Goal: Task Accomplishment & Management: Use online tool/utility

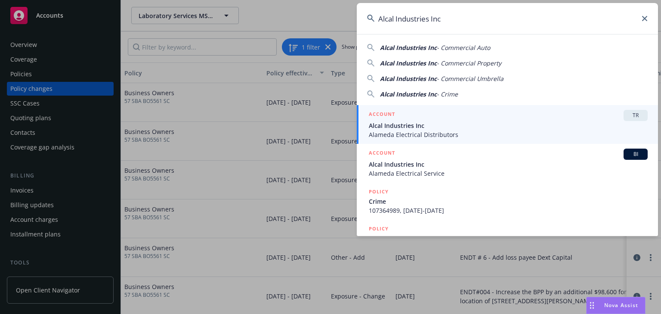
type input "Alcal Industries Inc"
click at [460, 19] on input "Alcal Industries Inc" at bounding box center [507, 18] width 301 height 31
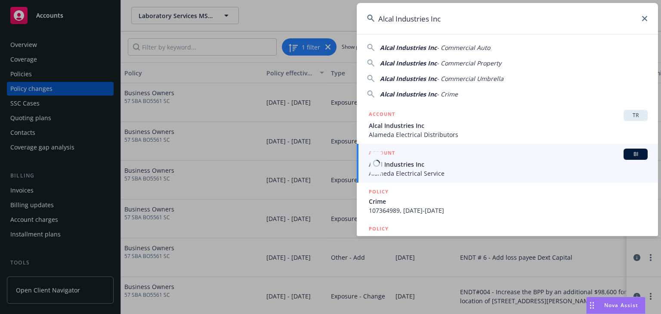
click at [406, 160] on span "Alcal Industries Inc" at bounding box center [508, 164] width 279 height 9
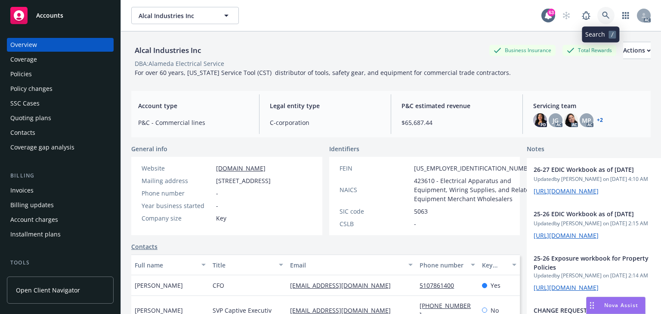
click at [597, 12] on link at bounding box center [605, 15] width 17 height 17
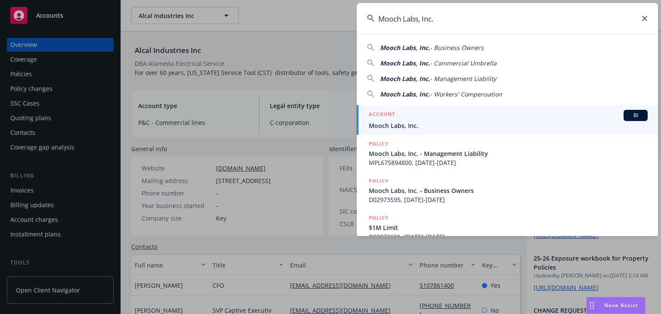
type input "Mooch Labs, Inc."
click at [409, 129] on span "Mooch Labs, Inc." at bounding box center [508, 125] width 279 height 9
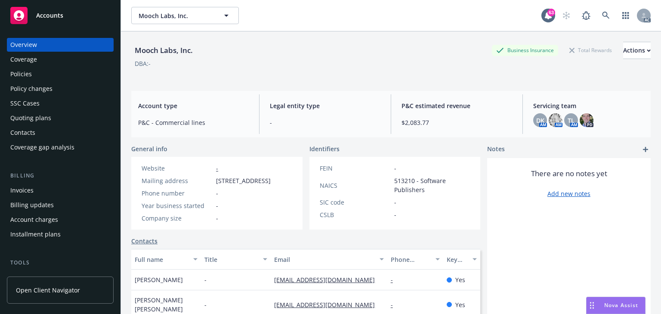
click at [22, 78] on div "Policies" at bounding box center [21, 74] width 22 height 14
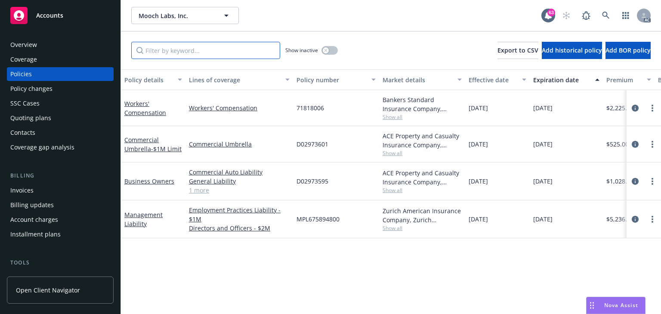
click at [173, 52] on input "Filter by keyword..." at bounding box center [205, 50] width 149 height 17
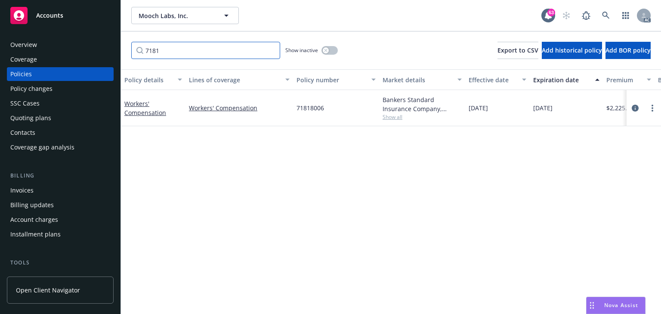
type input "7181"
click at [487, 162] on div "Policy details Lines of coverage Policy number Market details Effective date Ex…" at bounding box center [391, 191] width 540 height 244
click at [631, 107] on icon "circleInformation" at bounding box center [634, 108] width 7 height 7
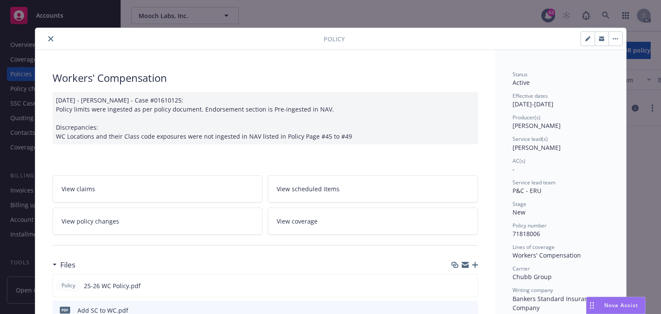
click at [132, 222] on link "View policy changes" at bounding box center [157, 220] width 210 height 27
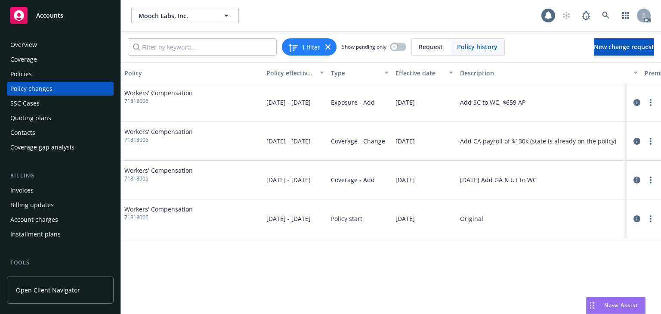
click at [452, 249] on div "Policy Policy effective dates Type Effective date Description Premium change An…" at bounding box center [391, 187] width 540 height 251
click at [456, 306] on div "Policy Policy effective dates Type Effective date Description Premium change An…" at bounding box center [391, 187] width 540 height 251
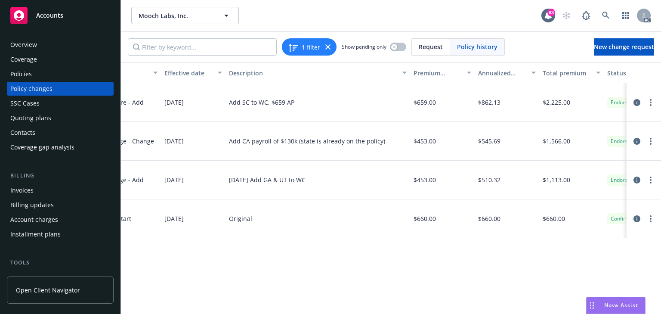
scroll to position [0, 262]
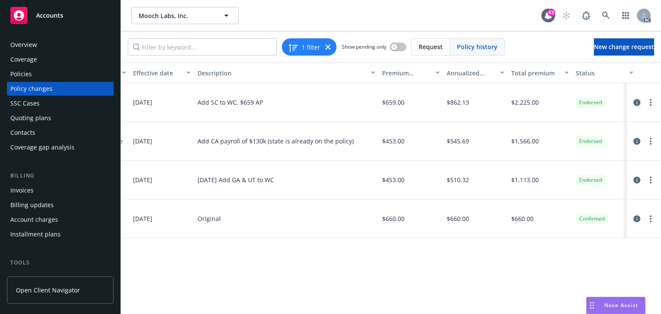
click at [636, 103] on icon "circleInformation" at bounding box center [636, 102] width 7 height 7
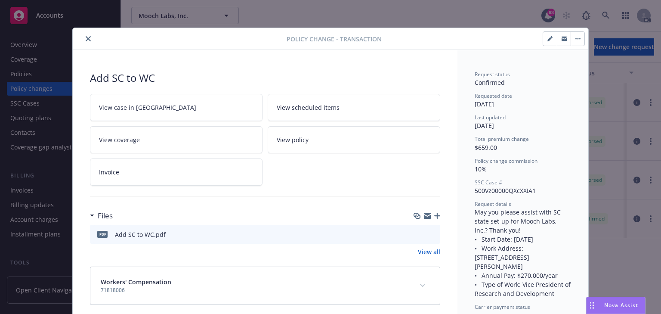
scroll to position [26, 0]
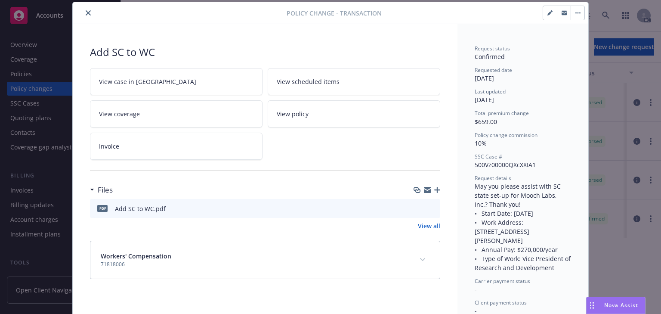
click at [432, 207] on icon "preview file" at bounding box center [432, 208] width 8 height 6
click at [205, 84] on link "View case in SSC" at bounding box center [176, 81] width 172 height 27
click at [87, 12] on icon "close" at bounding box center [88, 12] width 5 height 5
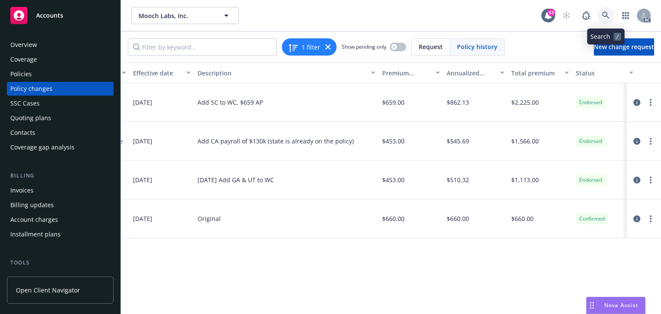
click at [600, 11] on link at bounding box center [605, 15] width 17 height 17
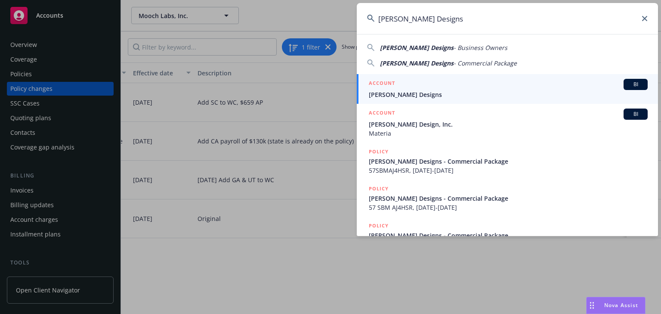
type input "Tara Wilson Designs"
click at [399, 90] on span "Tara Wilson Designs" at bounding box center [508, 94] width 279 height 9
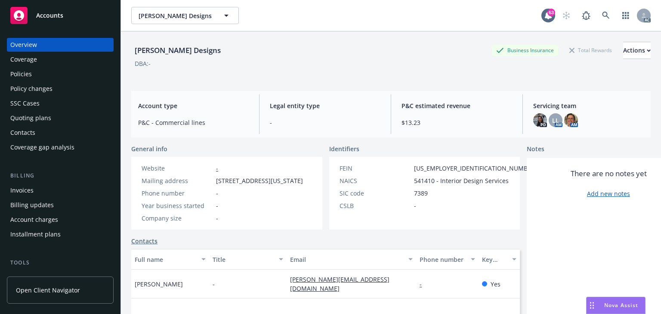
click at [34, 74] on div "Policies" at bounding box center [60, 74] width 100 height 14
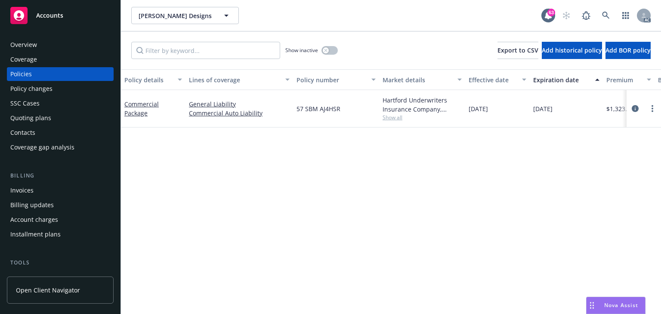
click at [500, 251] on div "Policy details Lines of coverage Policy number Market details Effective date Ex…" at bounding box center [391, 191] width 540 height 244
click at [636, 105] on icon "circleInformation" at bounding box center [634, 108] width 7 height 7
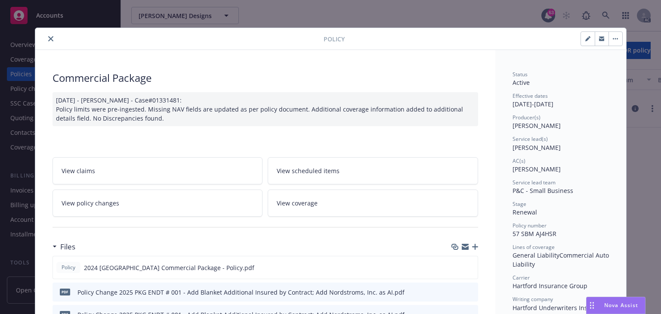
click at [174, 206] on link "View policy changes" at bounding box center [157, 202] width 210 height 27
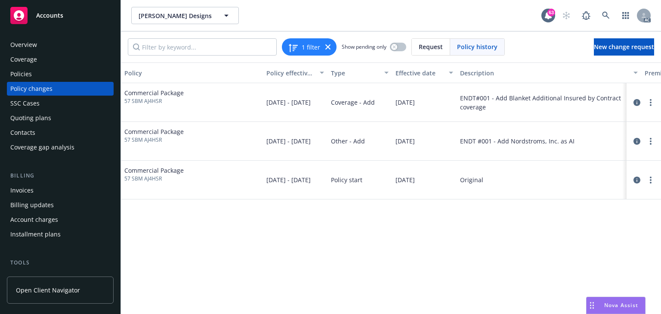
click at [497, 301] on div "Policy Policy effective dates Type Effective date Description Premium change An…" at bounding box center [391, 187] width 540 height 251
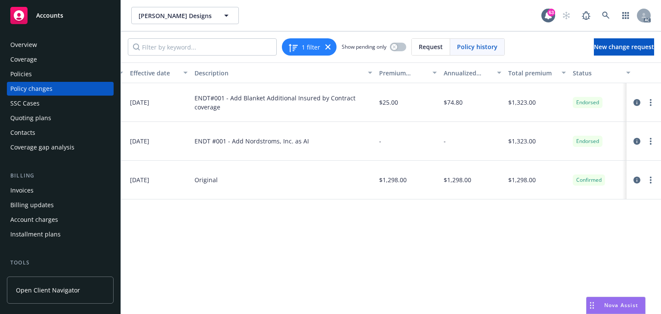
scroll to position [0, 272]
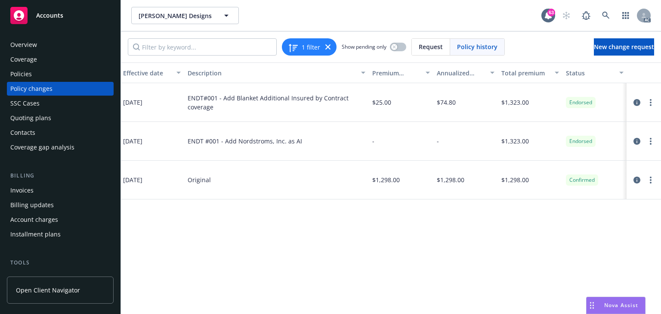
click at [460, 283] on div "Policy Policy effective dates Type Effective date Description Premium change An…" at bounding box center [391, 187] width 540 height 251
click at [604, 12] on icon at bounding box center [605, 15] width 7 height 7
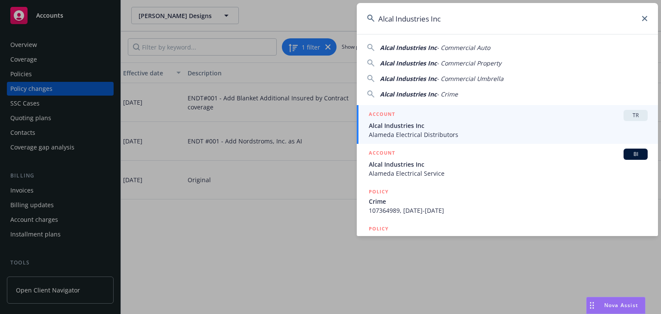
type input "Alcal Industries Inc"
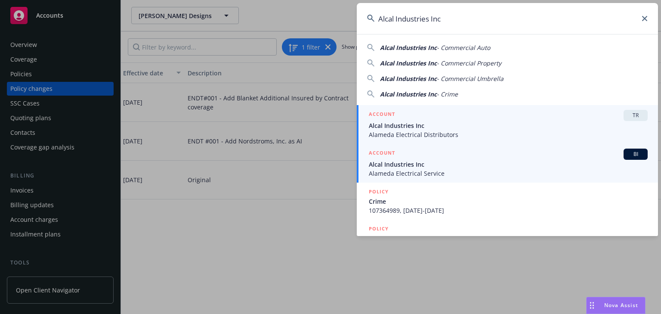
click at [389, 171] on span "Alameda Electrical Service" at bounding box center [508, 173] width 279 height 9
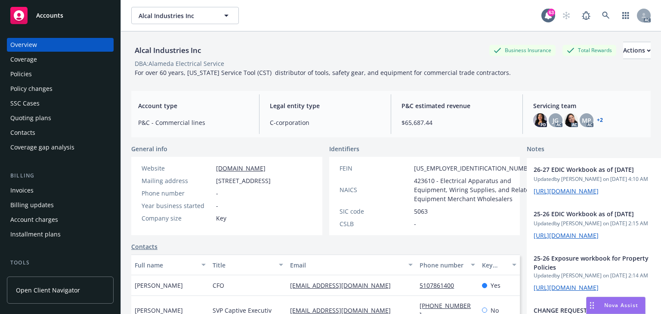
click at [36, 70] on div "Policies" at bounding box center [60, 74] width 100 height 14
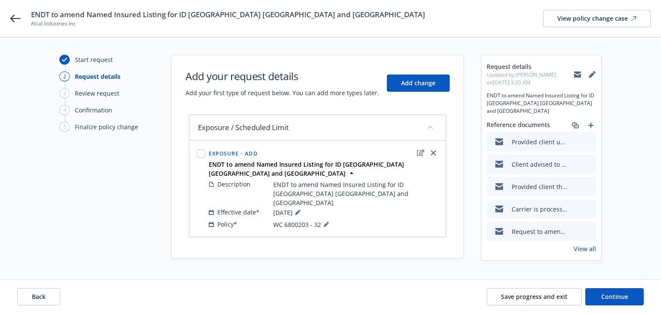
drag, startPoint x: 469, startPoint y: 266, endPoint x: 463, endPoint y: 267, distance: 6.0
click at [469, 266] on div "Start request 2 Request details 3 Review request 4 Confirmation 5 Finalize poli…" at bounding box center [330, 175] width 661 height 276
click at [581, 244] on link "View all" at bounding box center [584, 248] width 22 height 9
click at [580, 244] on link "View all" at bounding box center [584, 248] width 22 height 9
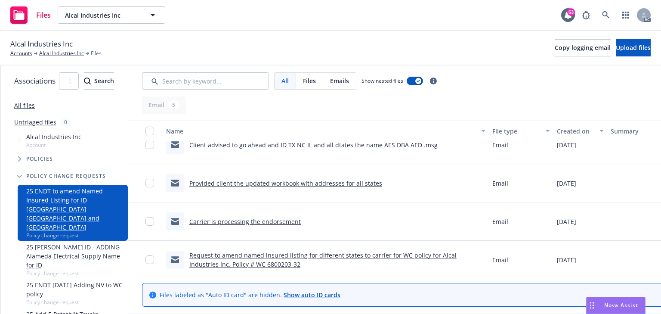
scroll to position [62, 0]
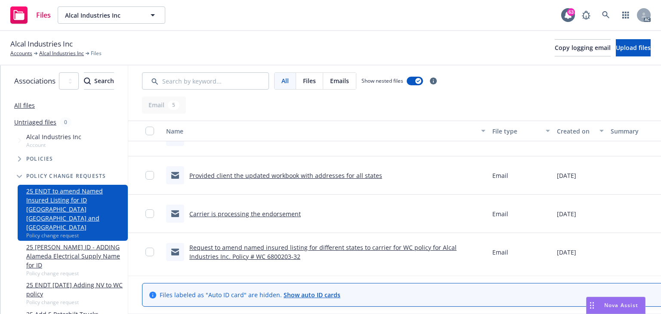
click at [388, 246] on link "Request to amend named insured listing for different states to carrier for WC p…" at bounding box center [322, 251] width 267 height 17
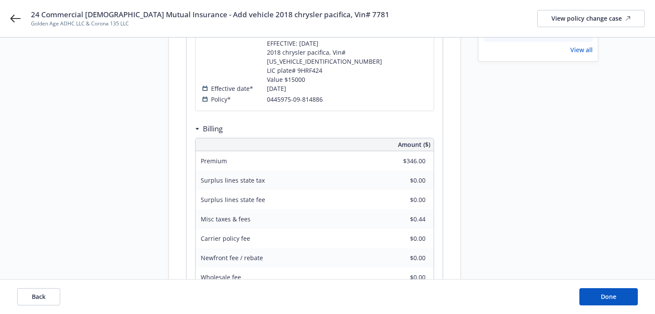
scroll to position [275, 0]
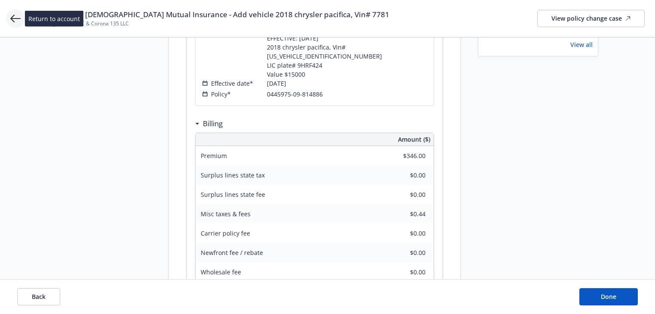
click at [10, 19] on icon at bounding box center [15, 18] width 10 height 10
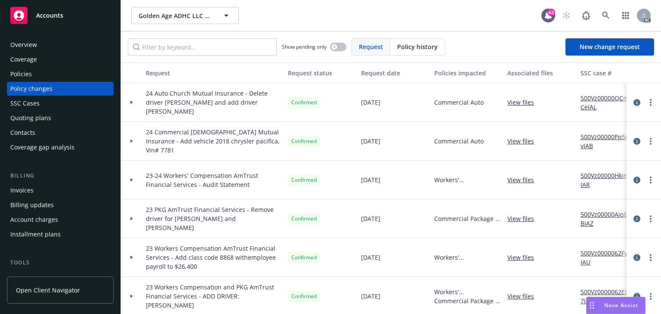
click at [37, 193] on div "Invoices" at bounding box center [60, 190] width 100 height 14
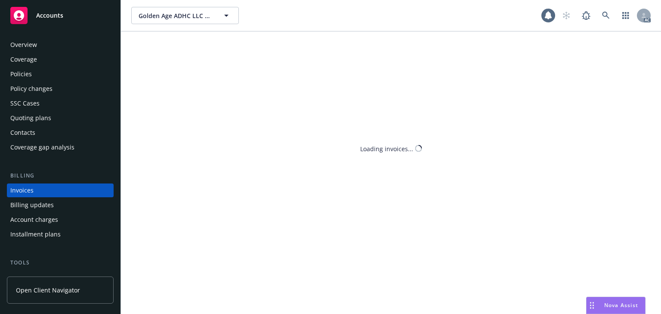
scroll to position [19, 0]
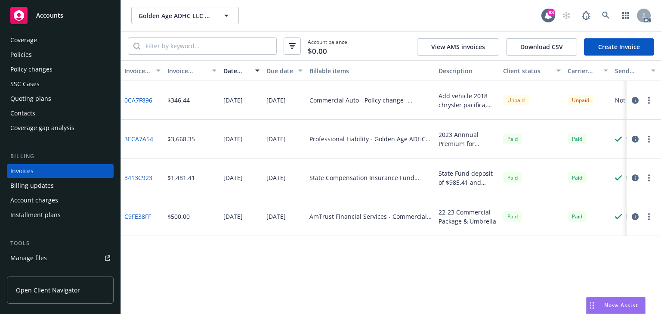
click at [633, 101] on icon "button" at bounding box center [634, 100] width 7 height 7
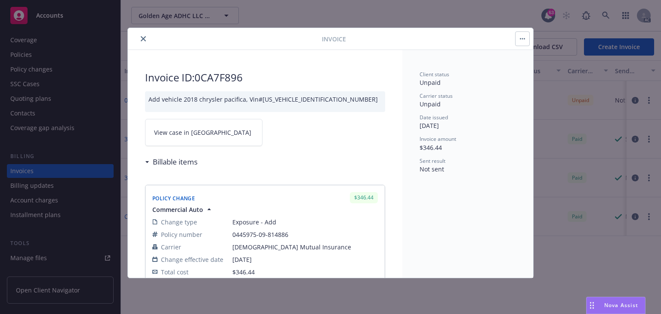
click at [205, 134] on link "View case in SSC" at bounding box center [203, 132] width 117 height 27
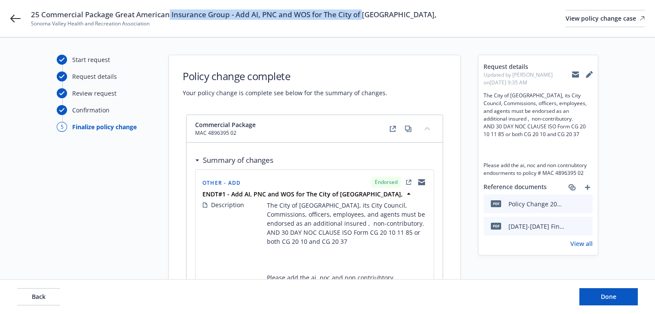
drag, startPoint x: 169, startPoint y: 16, endPoint x: 363, endPoint y: 16, distance: 194.4
click at [363, 16] on span "25 Commercial Package Great American Insurance Group - Add AI, PNC and WOS for …" at bounding box center [234, 14] width 406 height 10
click at [53, 298] on button "Back" at bounding box center [38, 296] width 43 height 17
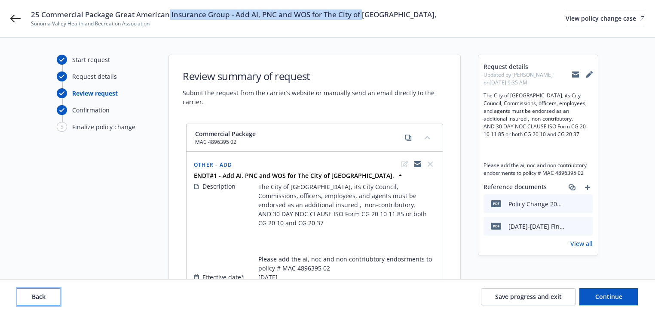
click at [53, 298] on button "Back" at bounding box center [38, 296] width 43 height 17
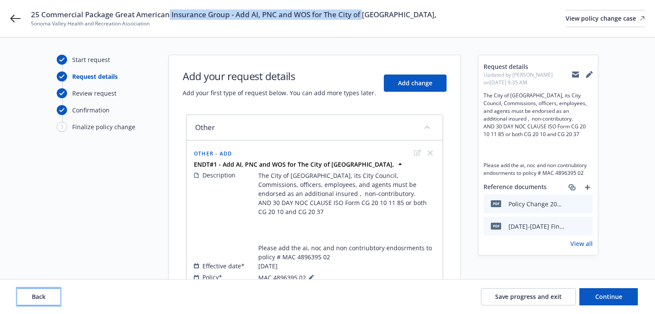
click at [53, 298] on button "Back" at bounding box center [38, 296] width 43 height 17
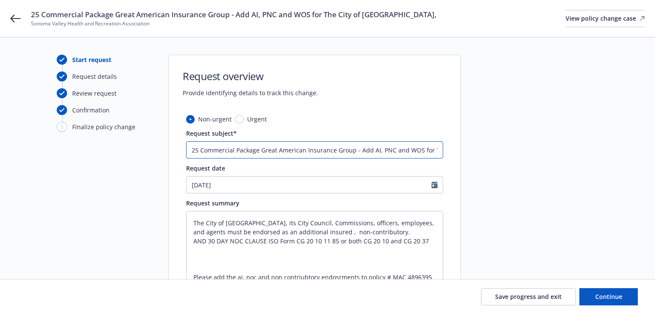
click at [409, 150] on input "25 Commercial Package Great American Insurance Group - Add AI, PNC and WOS for …" at bounding box center [314, 149] width 257 height 17
type textarea "x"
type input "25 Commercial Package Great American Insurance Group - Add AI, PNC and Nfor The…"
type textarea "x"
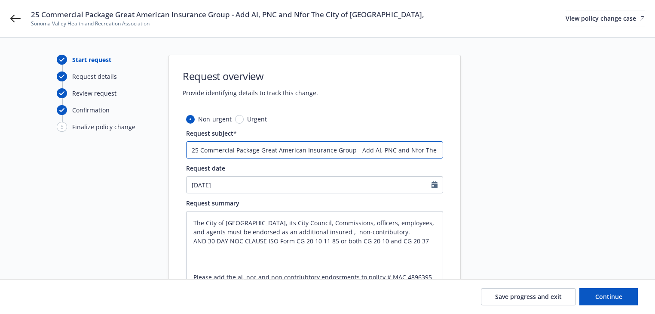
type input "25 Commercial Package Great American Insurance Group - Add AI, PNC and NOfor Th…"
type textarea "x"
type input "25 Commercial Package Great American Insurance Group - Add AI, PNC and NOCfor T…"
type textarea "x"
type input "25 Commercial Package Great American Insurance Group - Add AI, PNC and NOC for …"
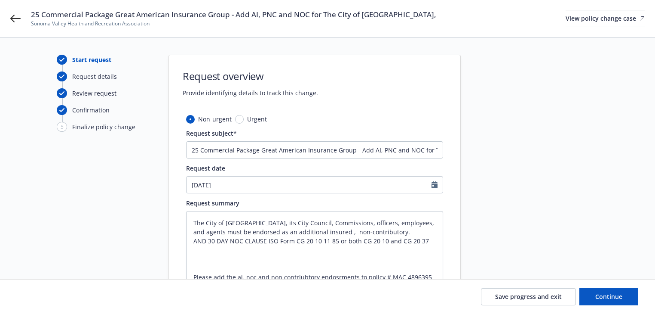
drag, startPoint x: 518, startPoint y: 230, endPoint x: 524, endPoint y: 234, distance: 7.7
click at [518, 229] on div at bounding box center [538, 218] width 120 height 326
click at [615, 296] on span "Continue" at bounding box center [609, 296] width 27 height 8
type textarea "x"
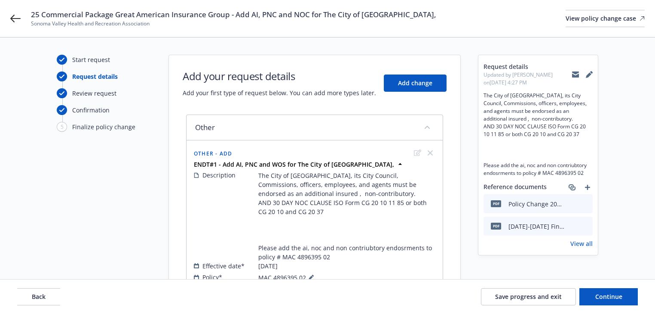
click at [591, 244] on link "View all" at bounding box center [582, 243] width 22 height 9
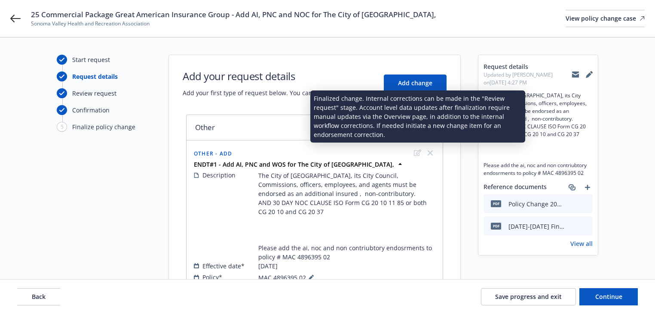
click at [418, 150] on icon "edit" at bounding box center [417, 152] width 7 height 6
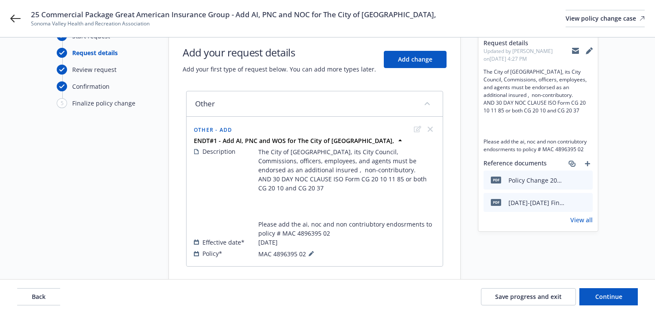
scroll to position [48, 0]
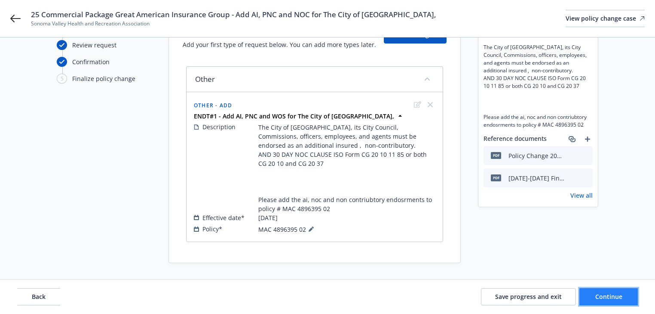
click at [621, 295] on span "Continue" at bounding box center [609, 296] width 27 height 8
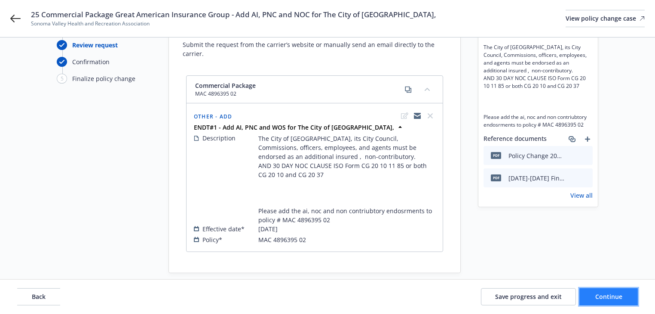
click at [622, 295] on span "Continue" at bounding box center [609, 296] width 27 height 8
select select "ACCEPTED"
click at [618, 291] on button "Continue" at bounding box center [609, 296] width 58 height 17
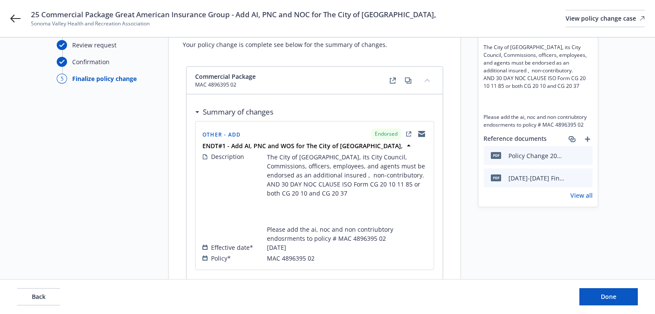
click at [503, 240] on div "Request details Updated by Melody Zhang on 08/21/2025, 4:27 PM The City of Sono…" at bounding box center [538, 256] width 120 height 501
click at [583, 192] on link "View all" at bounding box center [582, 195] width 22 height 9
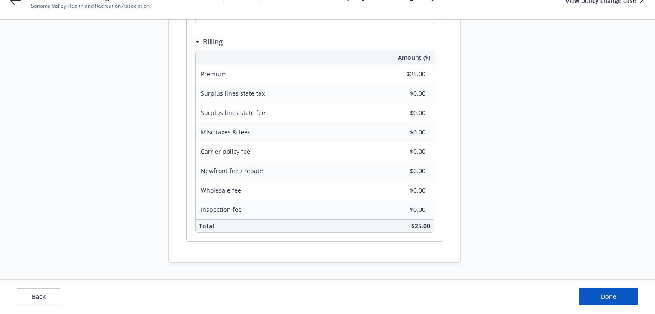
scroll to position [156, 0]
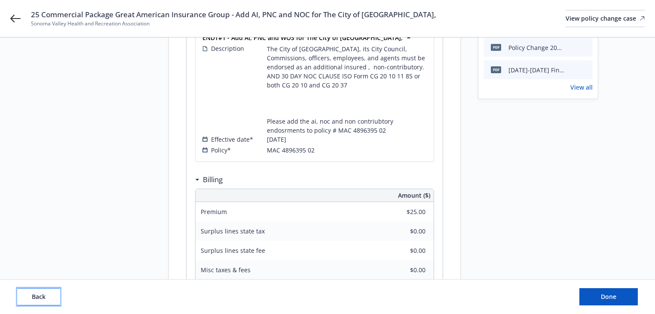
click at [35, 298] on span "Back" at bounding box center [39, 296] width 14 height 8
select select "ACCEPTED"
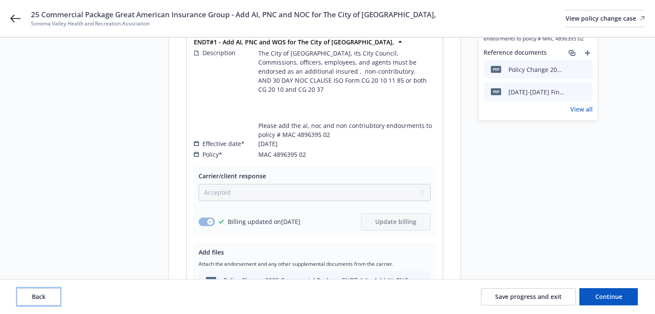
scroll to position [65, 0]
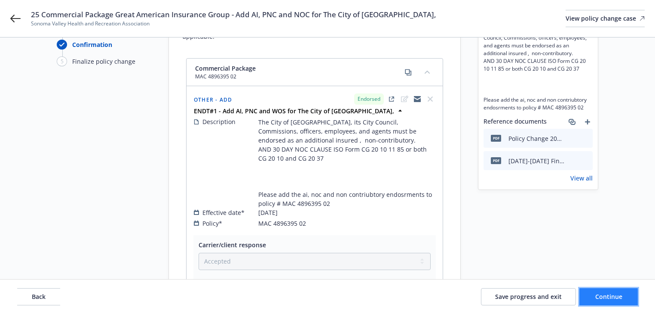
click at [609, 292] on span "Continue" at bounding box center [609, 296] width 27 height 8
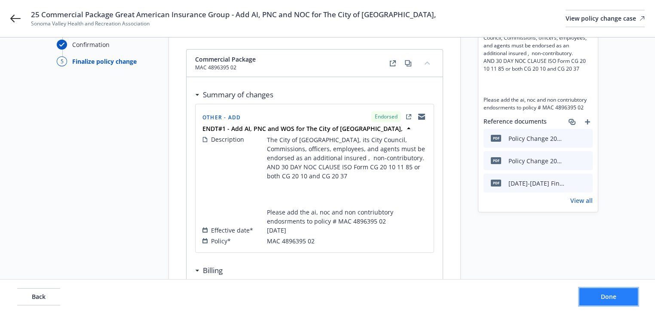
click at [608, 298] on span "Done" at bounding box center [608, 296] width 15 height 8
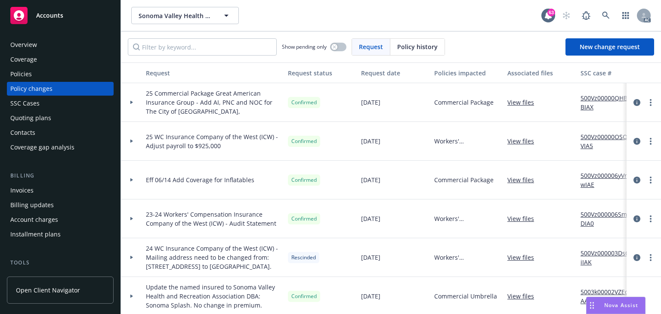
click at [62, 77] on div "Policies" at bounding box center [60, 74] width 100 height 14
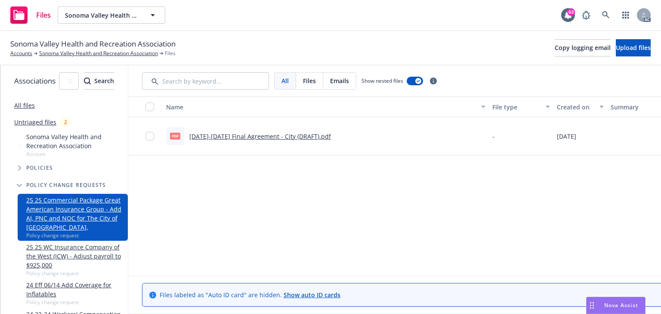
click at [227, 180] on div "Name File type Created on Summary Linked associations pdf [DATE]-[DATE] Final A…" at bounding box center [453, 183] width 651 height 174
click at [280, 218] on div "Name File type Created on Summary Linked associations pdf [DATE]-[DATE] Final A…" at bounding box center [453, 183] width 651 height 174
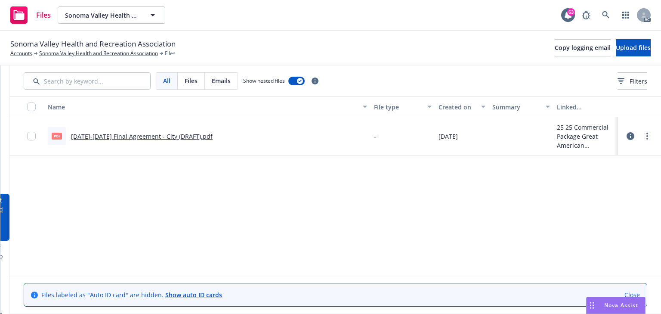
click at [525, 240] on div "Name File type Created on Summary Linked associations pdf [DATE]-[DATE] Final A…" at bounding box center [335, 183] width 651 height 174
click at [615, 55] on button "Upload files" at bounding box center [632, 47] width 35 height 17
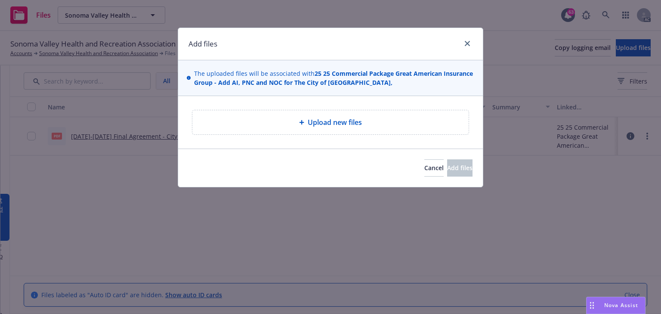
click at [384, 126] on div "Upload new files" at bounding box center [330, 122] width 262 height 10
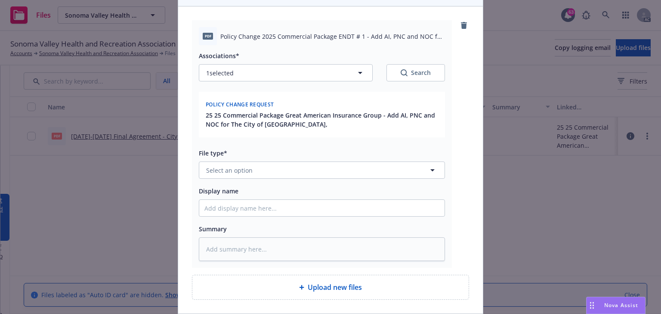
scroll to position [155, 0]
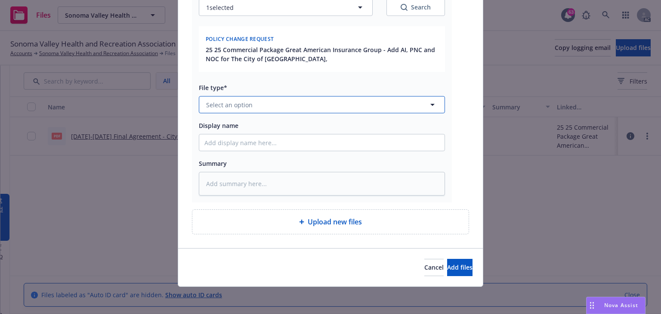
click at [249, 103] on button "Select an option" at bounding box center [322, 104] width 246 height 17
type input "ENDORSEMN"
type textarea "x"
type input "ENDORSEMNT"
click at [233, 124] on span "Endorsement" at bounding box center [228, 128] width 40 height 9
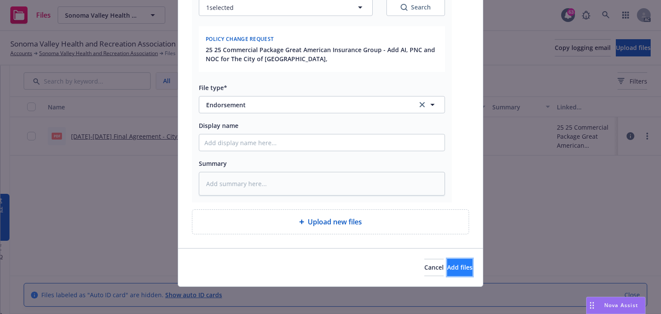
click at [448, 272] on button "Add files" at bounding box center [459, 266] width 25 height 17
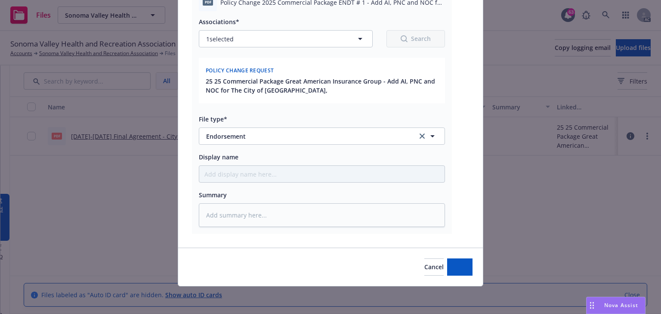
scroll to position [123, 0]
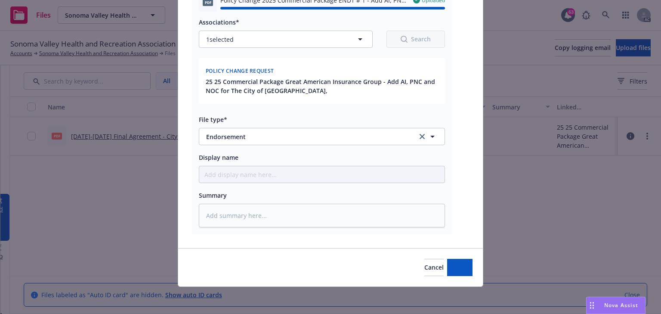
type textarea "x"
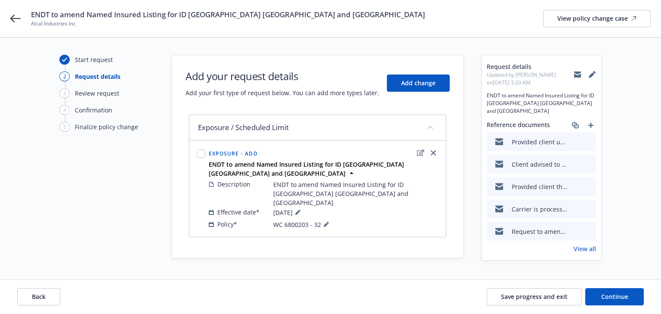
click at [585, 244] on link "View all" at bounding box center [584, 248] width 22 height 9
click at [11, 17] on icon at bounding box center [15, 18] width 10 height 10
click at [13, 17] on icon at bounding box center [15, 18] width 10 height 10
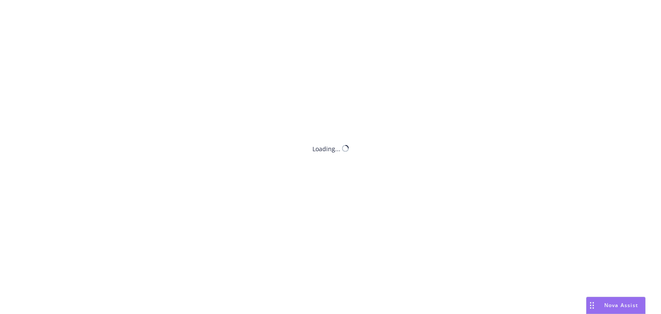
click at [15, 18] on div "Loading..." at bounding box center [330, 157] width 661 height 314
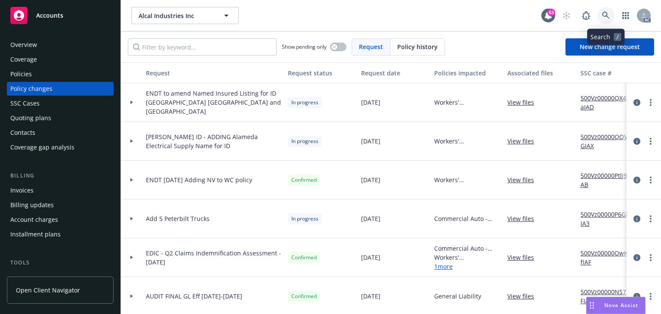
click at [606, 18] on icon at bounding box center [606, 16] width 8 height 8
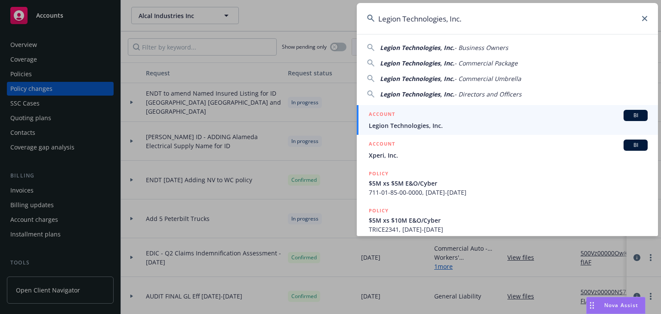
type input "Legion Technologies, Inc."
click at [422, 127] on span "Legion Technologies, Inc." at bounding box center [508, 125] width 279 height 9
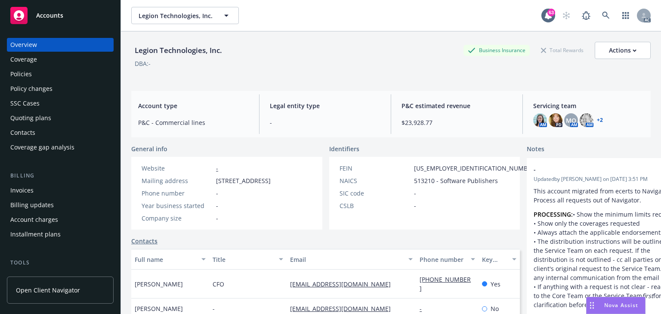
click at [43, 74] on div "Policies" at bounding box center [60, 74] width 100 height 14
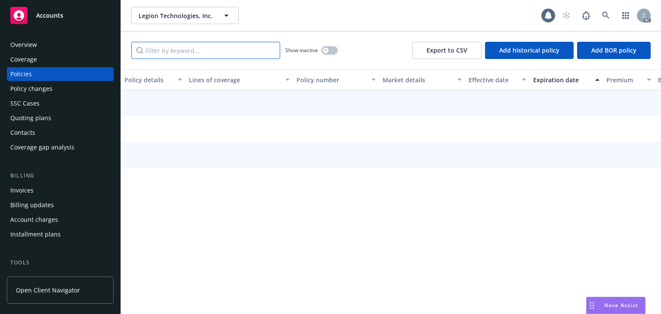
click at [173, 51] on input "Filter by keyword..." at bounding box center [205, 50] width 149 height 17
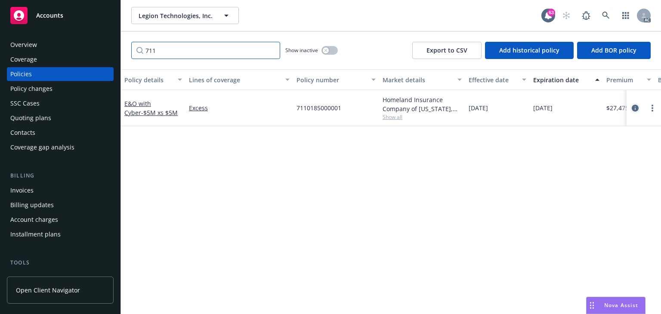
type input "711"
click at [634, 107] on icon "circleInformation" at bounding box center [634, 108] width 7 height 7
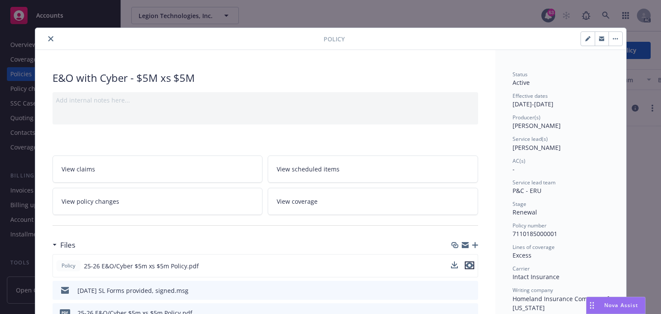
click at [466, 264] on icon "preview file" at bounding box center [469, 265] width 8 height 6
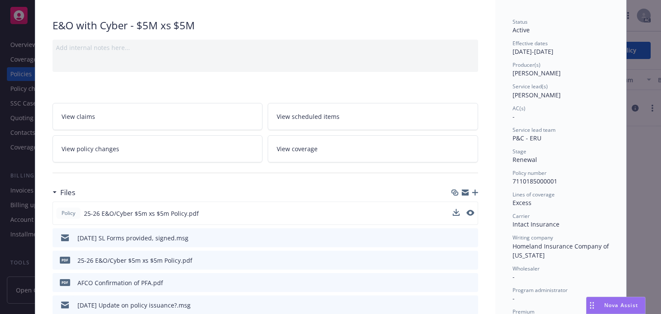
scroll to position [103, 0]
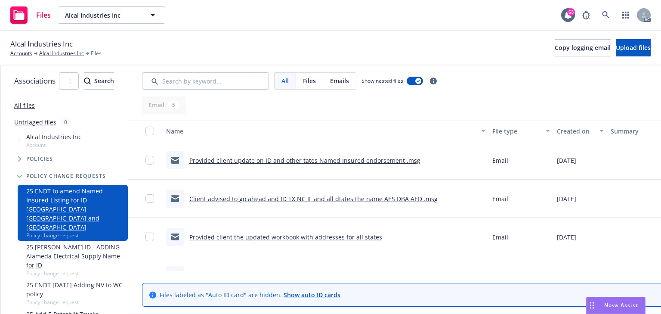
scroll to position [62, 0]
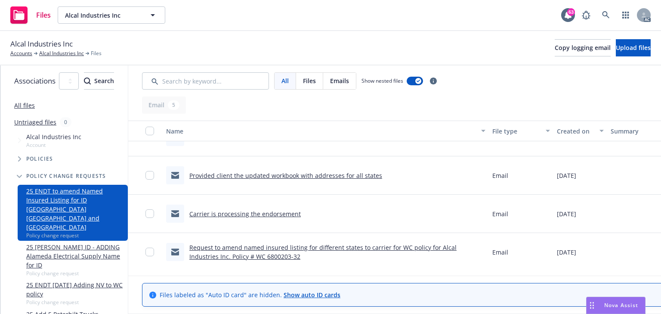
click at [294, 214] on link "Carrier is processing the endorsement" at bounding box center [244, 213] width 111 height 8
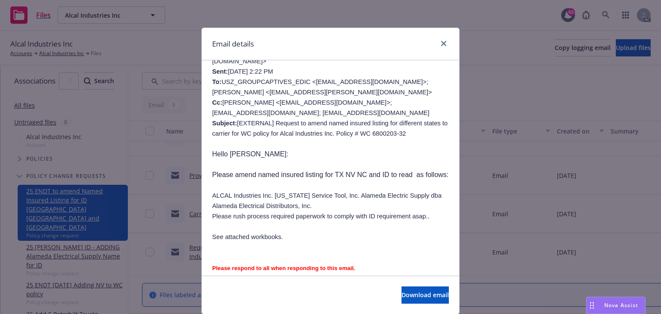
scroll to position [413, 0]
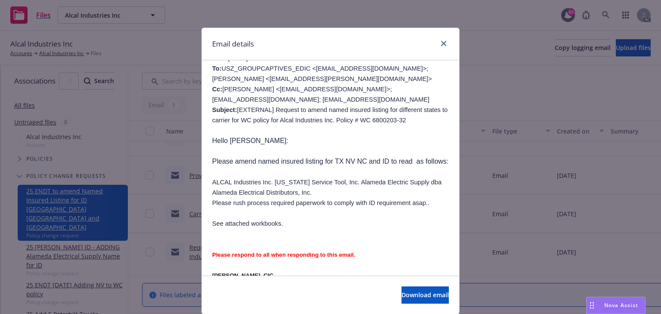
click at [357, 208] on p at bounding box center [330, 213] width 237 height 10
click at [442, 45] on icon "close" at bounding box center [443, 43] width 5 height 5
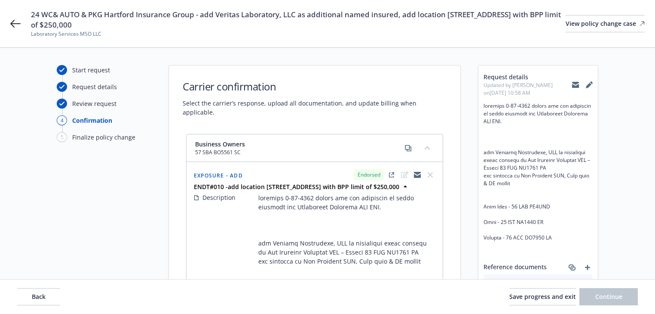
select select "ACCEPTED"
click at [17, 25] on icon at bounding box center [15, 23] width 10 height 10
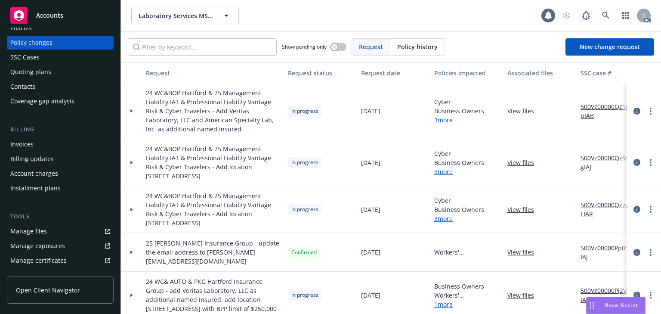
scroll to position [103, 0]
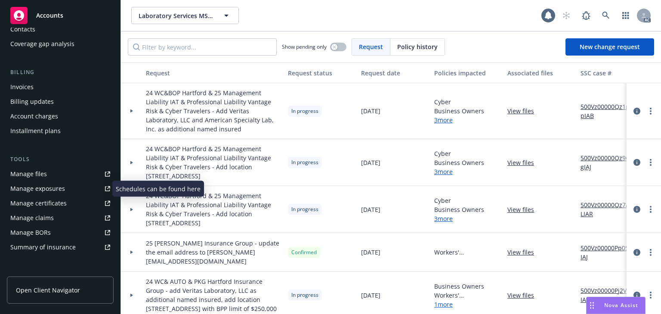
click at [50, 192] on div "Manage exposures" at bounding box center [37, 188] width 55 height 14
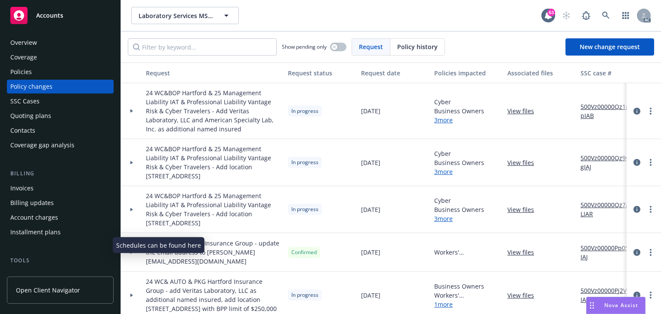
scroll to position [0, 0]
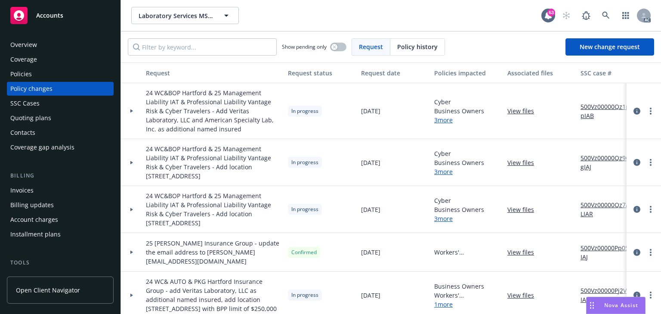
click at [43, 70] on div "Policies" at bounding box center [60, 74] width 100 height 14
click at [42, 76] on div "Policies" at bounding box center [60, 74] width 100 height 14
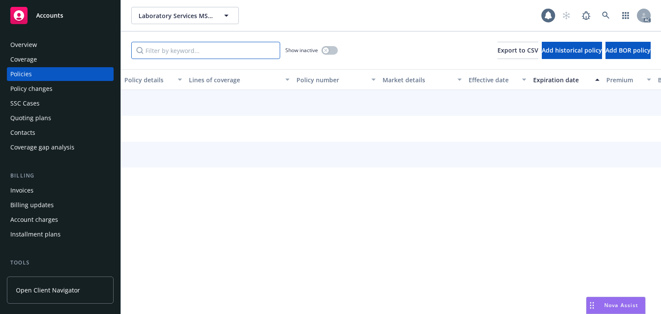
click at [177, 52] on input "Filter by keyword..." at bounding box center [205, 50] width 149 height 17
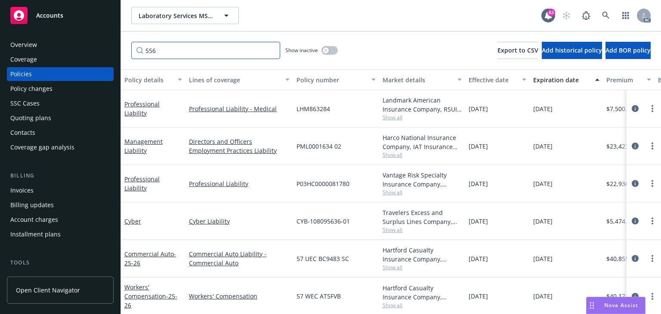
type input "5561"
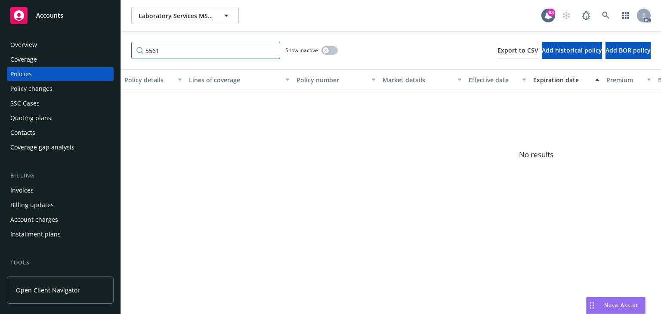
drag, startPoint x: 83, startPoint y: 39, endPoint x: -21, endPoint y: 65, distance: 106.9
click at [0, 65] on html "Accounts Overview Coverage Policies Policy changes SSC Cases Quoting plans Cont…" at bounding box center [330, 157] width 661 height 314
type input "package"
click at [334, 52] on button "button" at bounding box center [329, 50] width 16 height 9
click at [329, 53] on button "button" at bounding box center [329, 50] width 16 height 9
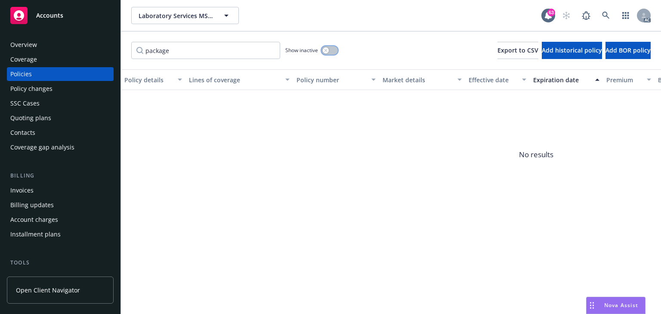
click at [329, 50] on button "button" at bounding box center [329, 50] width 16 height 9
drag, startPoint x: 195, startPoint y: 49, endPoint x: 87, endPoint y: 52, distance: 108.4
click at [88, 52] on div "Accounts Overview Coverage Policies Policy changes SSC Cases Quoting plans Cont…" at bounding box center [330, 157] width 661 height 314
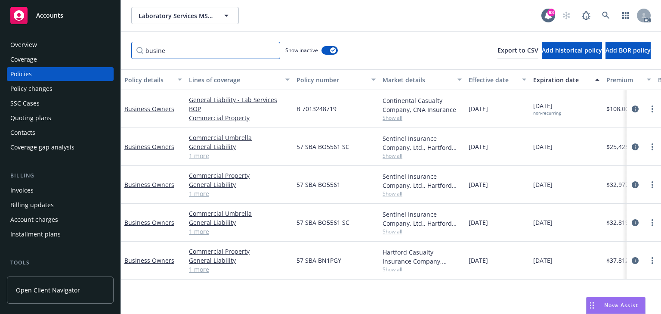
type input "busine"
click at [327, 53] on button "button" at bounding box center [329, 50] width 16 height 9
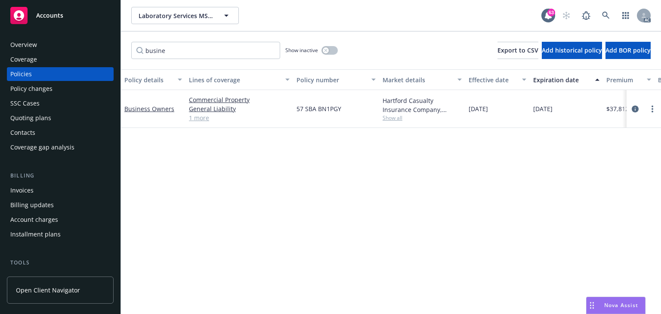
click at [326, 132] on div "Policy details Lines of coverage Policy number Market details Effective date Ex…" at bounding box center [391, 191] width 540 height 244
click at [344, 162] on div "Policy details Lines of coverage Policy number Market details Effective date Ex…" at bounding box center [391, 191] width 540 height 244
click at [327, 49] on icon "button" at bounding box center [325, 50] width 3 height 3
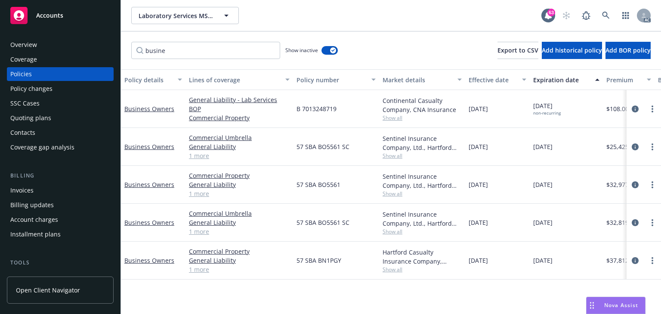
click at [312, 231] on div "57 SBA BO5561 SC" at bounding box center [336, 222] width 86 height 38
click at [326, 52] on button "button" at bounding box center [329, 50] width 16 height 9
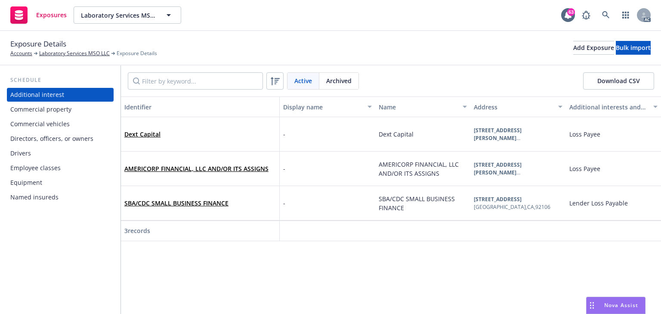
click at [79, 113] on div "Commercial property" at bounding box center [60, 109] width 100 height 14
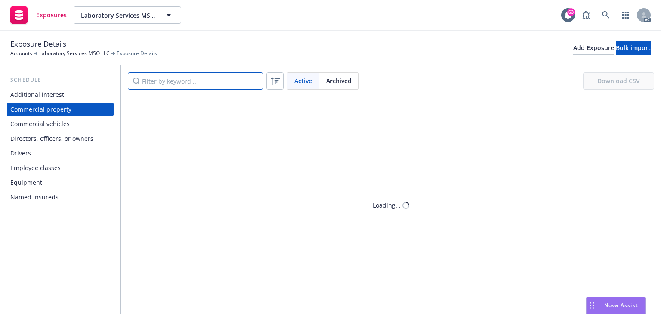
click at [159, 79] on input "Filter by keyword..." at bounding box center [195, 80] width 135 height 17
paste input "[STREET_ADDRESS]"
type input "[STREET_ADDRESS]"
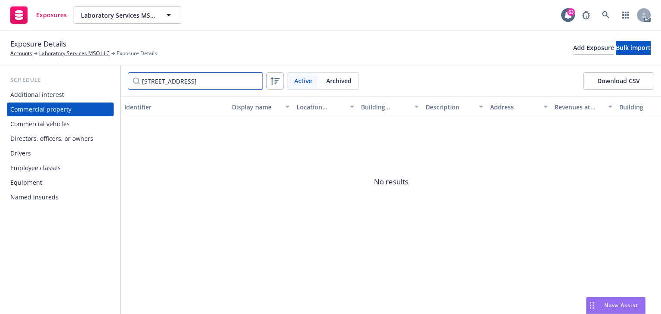
drag, startPoint x: 228, startPoint y: 83, endPoint x: -52, endPoint y: 80, distance: 280.0
click at [0, 80] on html "Exposures Laboratory Services MSO LLC Laboratory Services MSO LLC 63 AC Exposur…" at bounding box center [330, 157] width 661 height 314
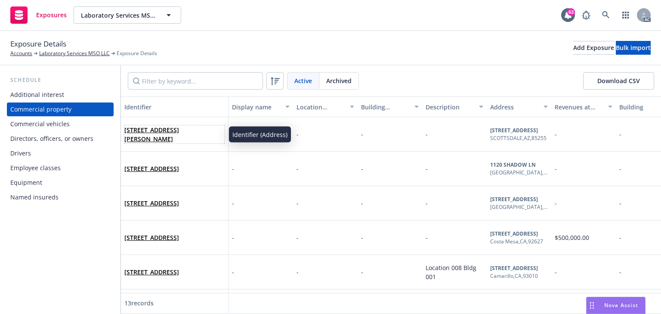
click at [167, 137] on link "8535 E HARTFORD DR STE 104, SCOTTSDALE , AZ, 85255, USA" at bounding box center [151, 134] width 55 height 17
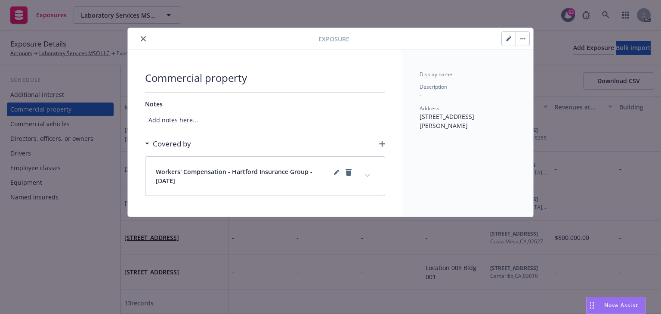
click at [384, 145] on icon "button" at bounding box center [382, 144] width 6 height 6
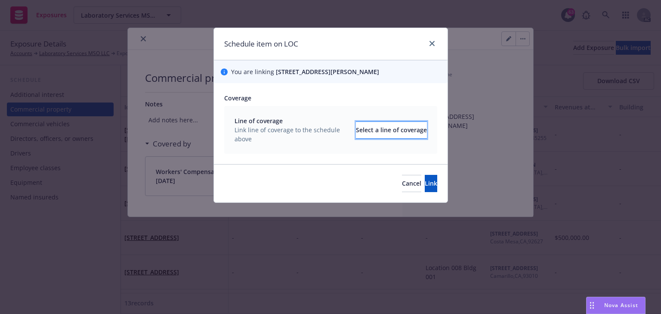
click at [374, 138] on div "Select a line of coverage" at bounding box center [391, 130] width 71 height 16
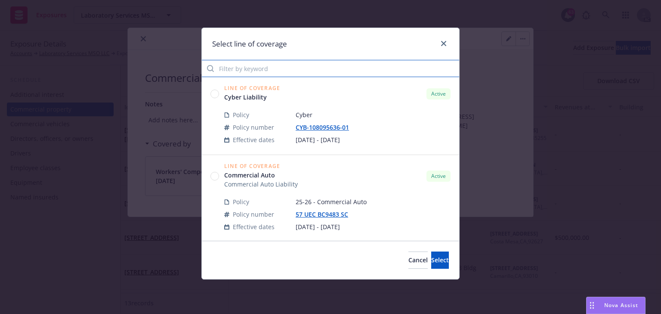
click at [263, 71] on input "Filter by keyword" at bounding box center [330, 68] width 257 height 17
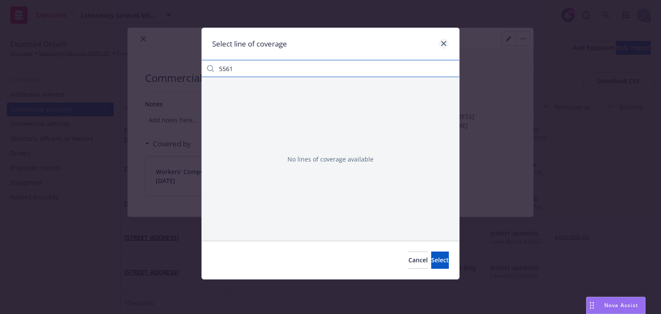
type input "5561"
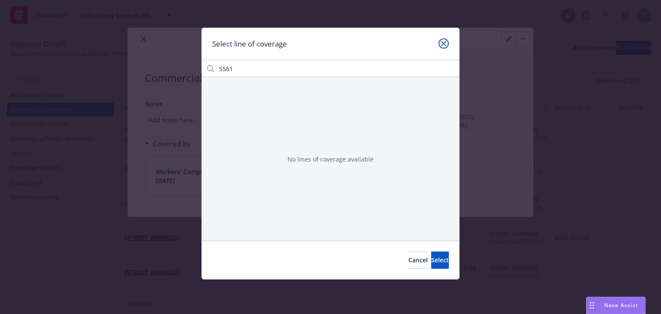
click at [444, 43] on icon "close" at bounding box center [443, 43] width 5 height 5
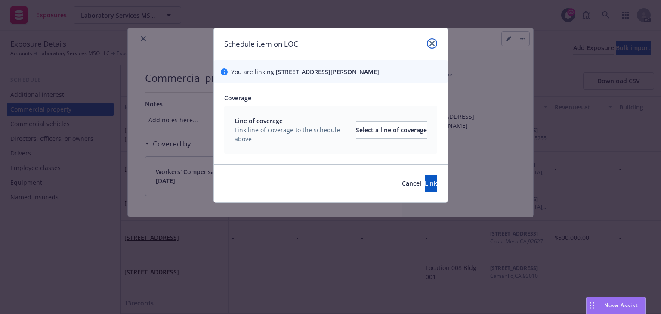
drag, startPoint x: 431, startPoint y: 45, endPoint x: 440, endPoint y: 38, distance: 11.6
click at [432, 45] on icon "close" at bounding box center [431, 43] width 5 height 5
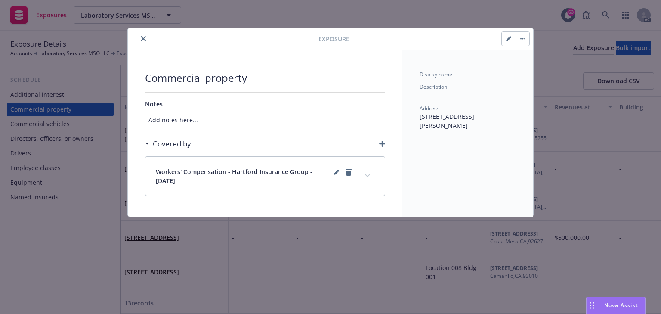
click at [504, 40] on button "button" at bounding box center [508, 39] width 14 height 14
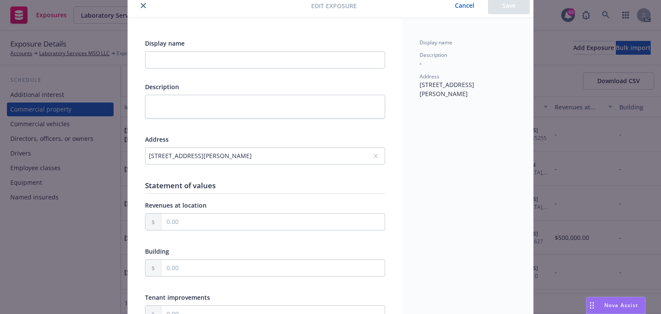
scroll to position [69, 0]
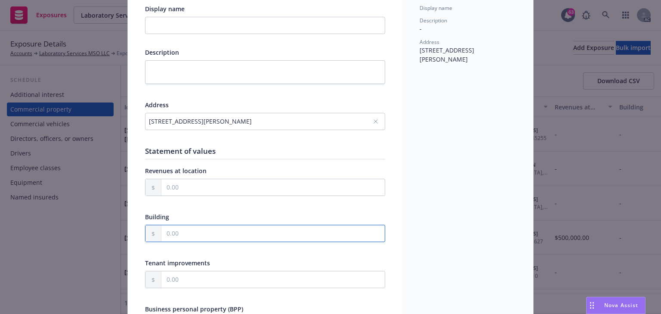
click at [176, 236] on input "text" at bounding box center [272, 233] width 223 height 16
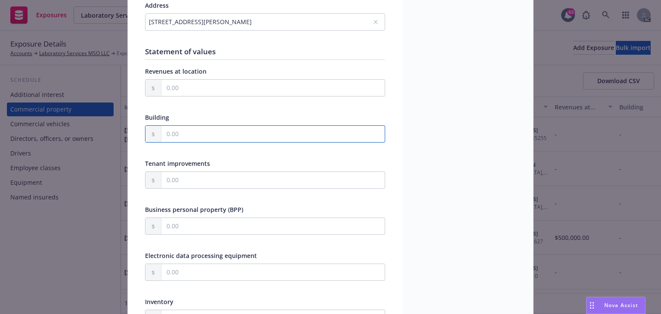
scroll to position [172, 0]
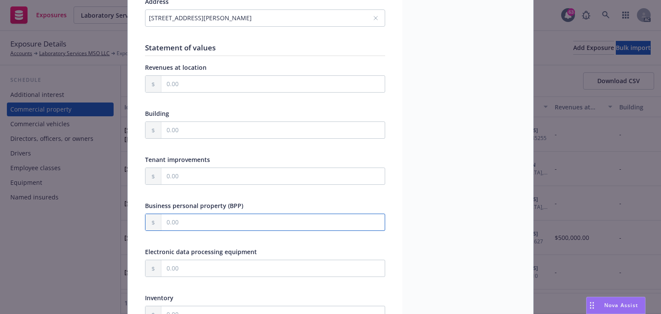
click at [181, 221] on input "text" at bounding box center [272, 222] width 223 height 16
type input "250,000.00"
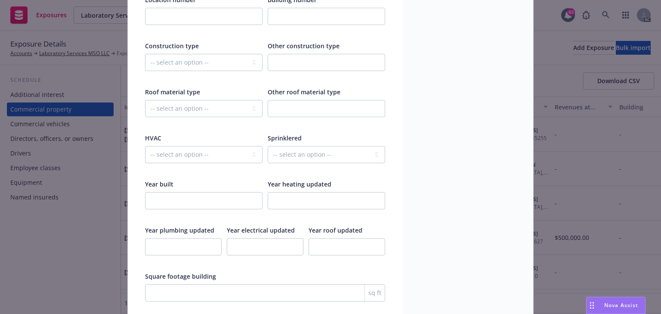
scroll to position [1135, 0]
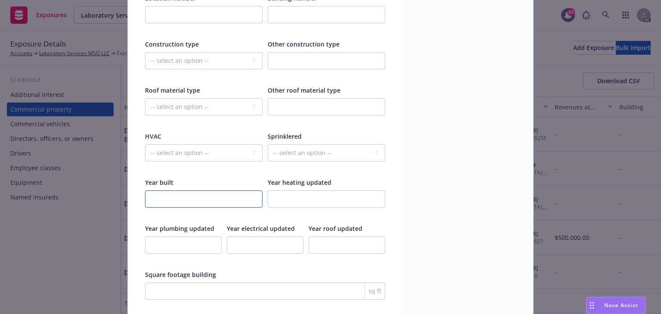
click at [174, 200] on input "number" at bounding box center [203, 198] width 117 height 17
type input "1997"
click at [185, 55] on select "-- select an option -- Fire Resistive (Masonry reinforced by structural Steel l…" at bounding box center [203, 60] width 117 height 17
select select "FRAME"
click at [145, 52] on select "-- select an option -- Fire Resistive (Masonry reinforced by structural Steel l…" at bounding box center [203, 60] width 117 height 17
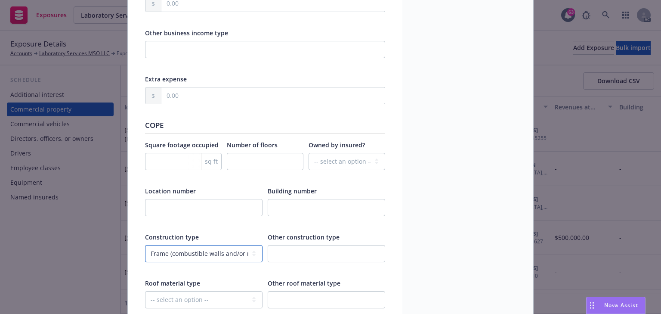
scroll to position [929, 0]
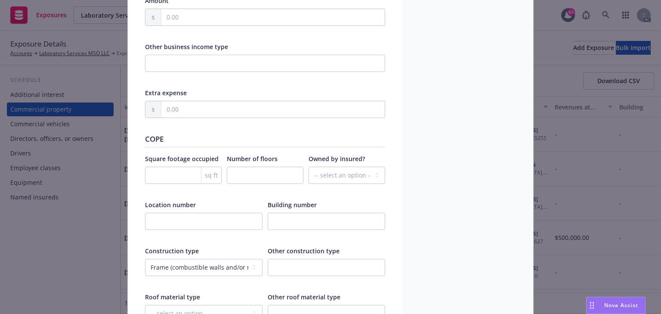
click at [261, 181] on div at bounding box center [265, 180] width 77 height 28
click at [260, 175] on input "number" at bounding box center [265, 174] width 77 height 17
type input "2"
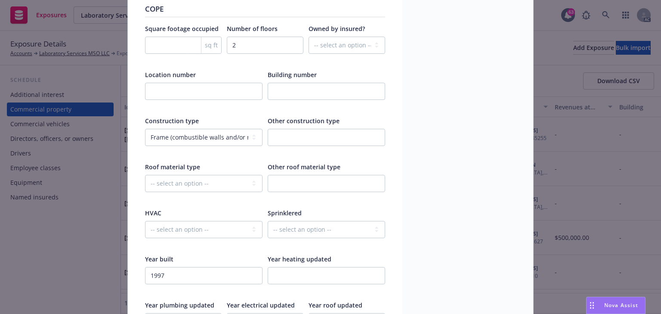
scroll to position [1170, 0]
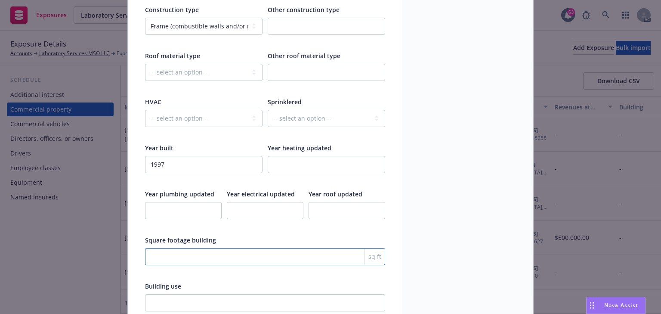
click at [196, 251] on input "number" at bounding box center [265, 256] width 240 height 17
paste input "25590"
type input "25590"
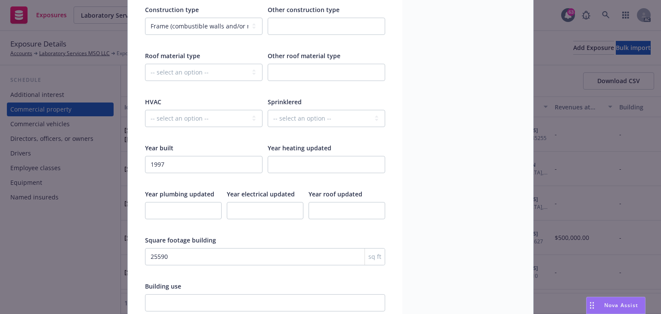
click at [252, 225] on div at bounding box center [265, 226] width 77 height 8
click at [172, 70] on select "-- select an option -- Asphalt Built-Up Clay/Stone Green Metal Modified Bitumen…" at bounding box center [203, 72] width 117 height 17
select select "METAL"
click at [145, 64] on select "-- select an option -- Asphalt Built-Up Clay/Stone Green Metal Modified Bitumen…" at bounding box center [203, 72] width 117 height 17
click at [363, 206] on input "number" at bounding box center [346, 210] width 77 height 17
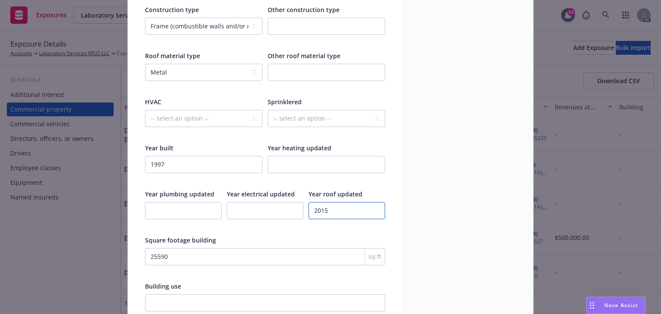
type input "2015"
click at [260, 202] on input "number" at bounding box center [265, 210] width 77 height 17
type input "2015"
click at [184, 212] on input "number" at bounding box center [183, 210] width 77 height 17
type input "2025"
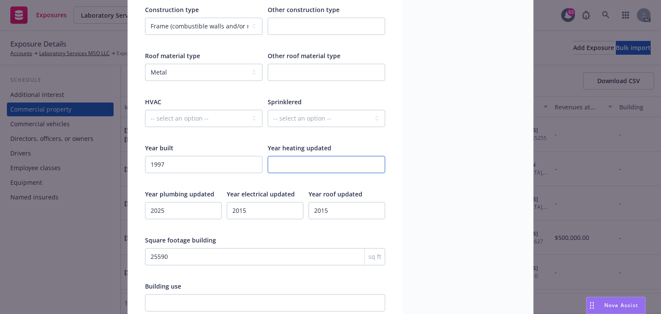
click at [311, 162] on input "number" at bounding box center [326, 164] width 117 height 17
type input "2020"
click at [323, 117] on select "-- select an option -- Fully None Partially" at bounding box center [326, 118] width 117 height 17
select select "FULLY"
click at [268, 110] on select "-- select an option -- Fully None Partially" at bounding box center [326, 118] width 117 height 17
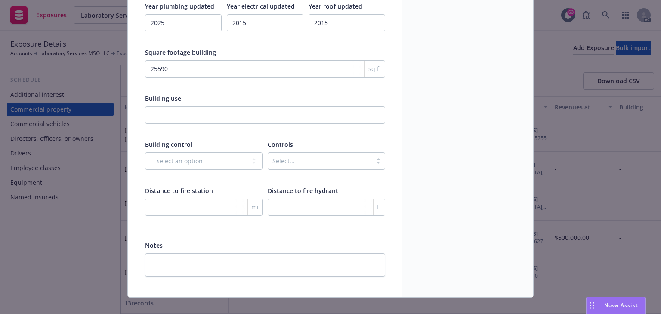
scroll to position [1365, 0]
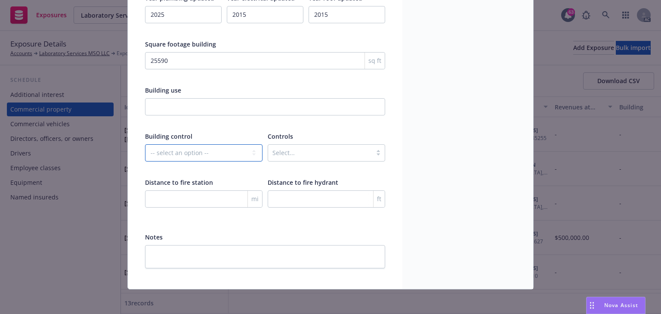
click at [195, 151] on select "-- select an option -- Controlled by third party Controlled by you" at bounding box center [203, 152] width 117 height 17
click at [321, 148] on div at bounding box center [319, 153] width 95 height 10
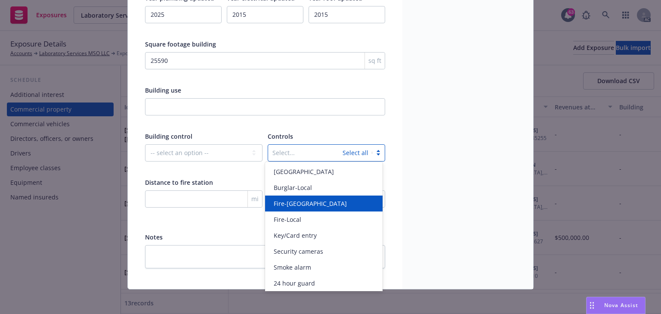
click at [341, 203] on div "Fire-Central station" at bounding box center [323, 203] width 107 height 9
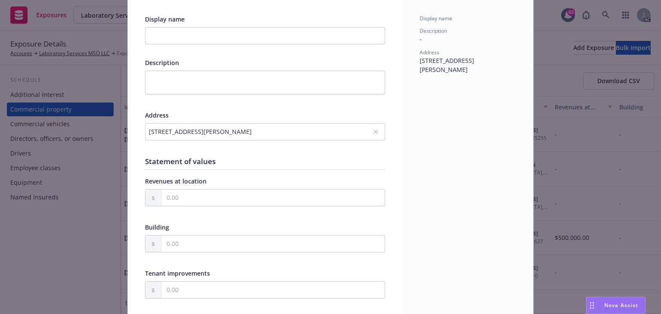
scroll to position [58, 0]
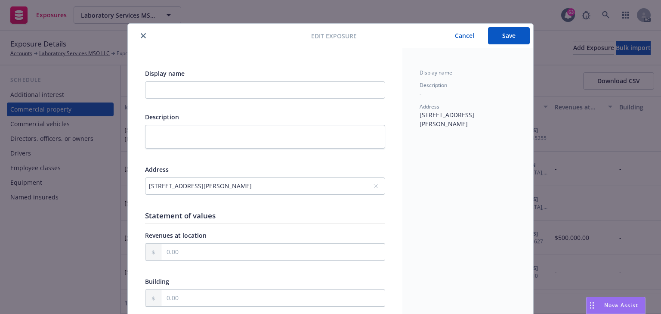
scroll to position [0, 0]
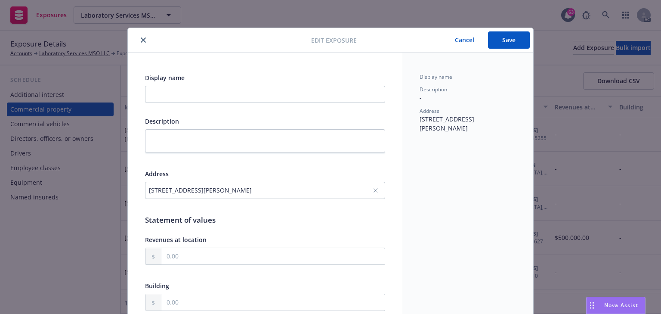
click at [502, 38] on button "Save" at bounding box center [509, 39] width 42 height 17
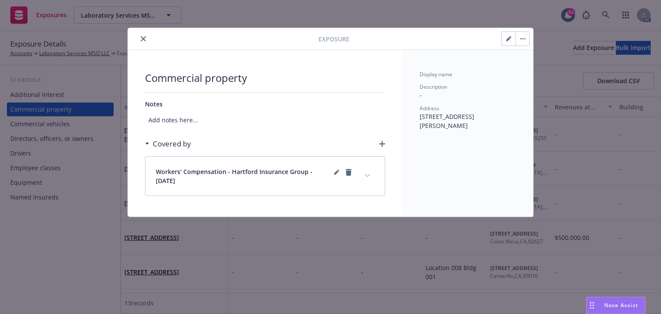
click at [139, 37] on button "close" at bounding box center [143, 39] width 10 height 10
click at [145, 42] on div "Exposure Details Accounts Laboratory Services MSO LLC Exposure Details" at bounding box center [83, 47] width 147 height 19
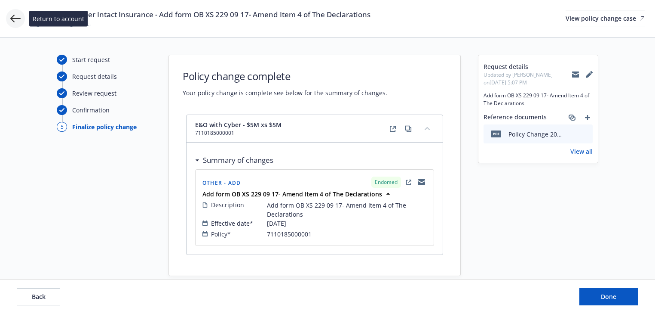
click at [18, 20] on icon at bounding box center [15, 18] width 10 height 10
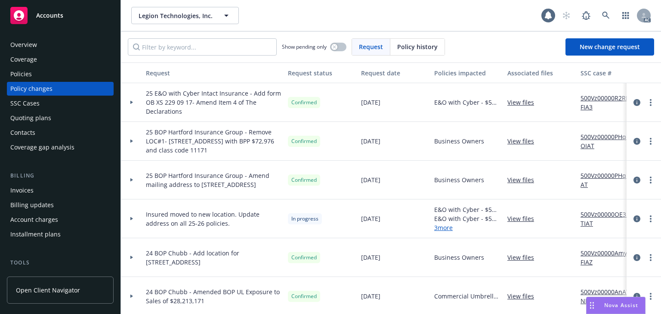
click at [39, 70] on div "Policies" at bounding box center [60, 74] width 100 height 14
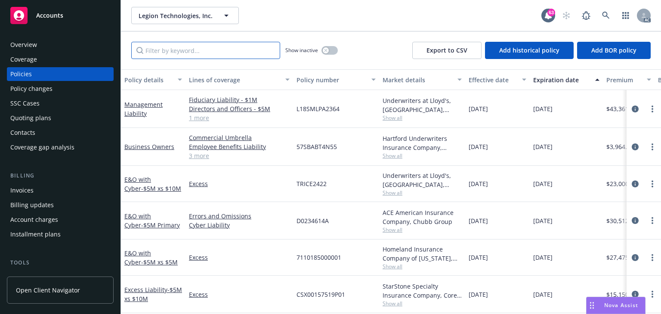
click at [217, 54] on input "Filter by keyword..." at bounding box center [205, 50] width 149 height 17
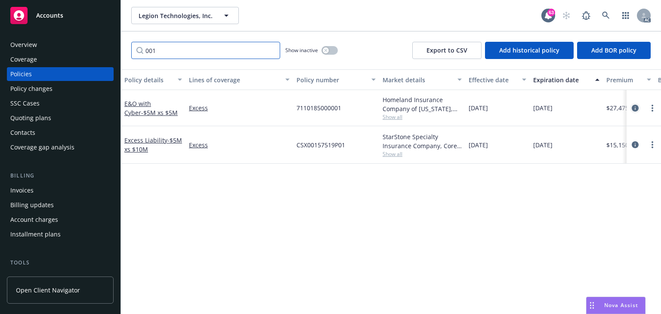
type input "001"
click at [634, 108] on icon "circleInformation" at bounding box center [634, 108] width 7 height 7
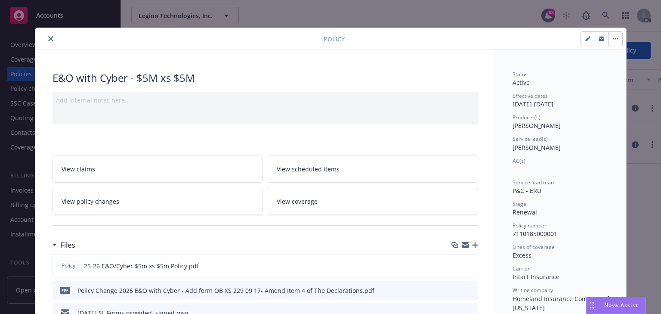
scroll to position [26, 0]
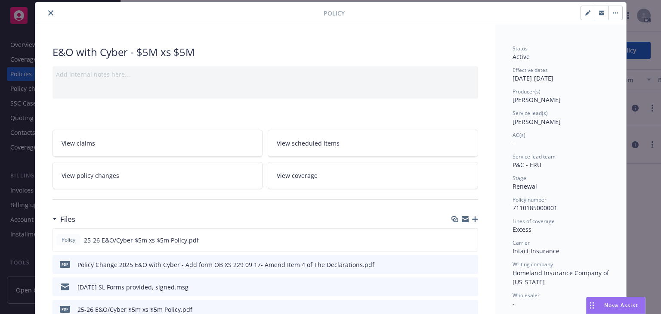
click at [48, 14] on icon "close" at bounding box center [50, 12] width 5 height 5
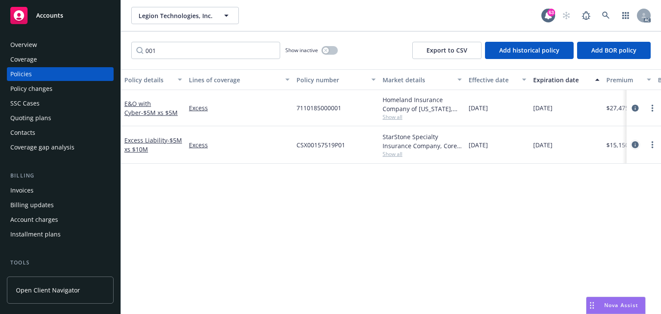
click at [635, 146] on icon "circleInformation" at bounding box center [634, 144] width 7 height 7
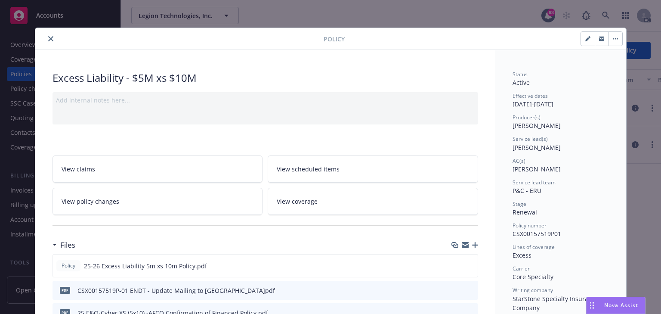
click at [48, 38] on icon "close" at bounding box center [50, 38] width 5 height 5
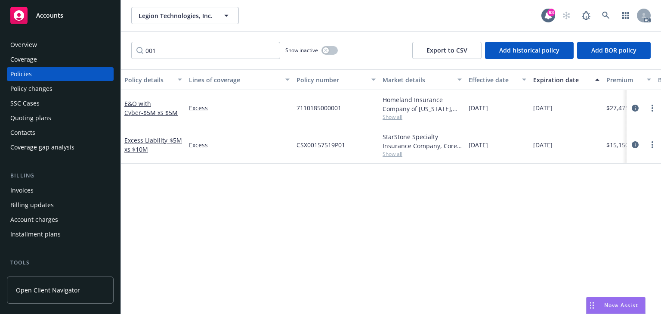
click at [310, 195] on div "Policy details Lines of coverage Policy number Market details Effective date Ex…" at bounding box center [391, 191] width 540 height 244
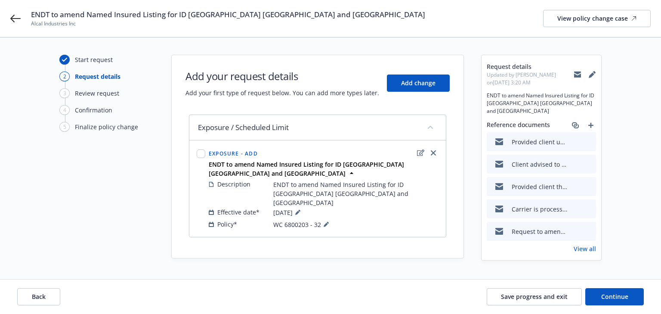
click at [587, 244] on link "View all" at bounding box center [584, 248] width 22 height 9
click at [12, 19] on icon at bounding box center [15, 19] width 10 height 8
